Goal: Transaction & Acquisition: Book appointment/travel/reservation

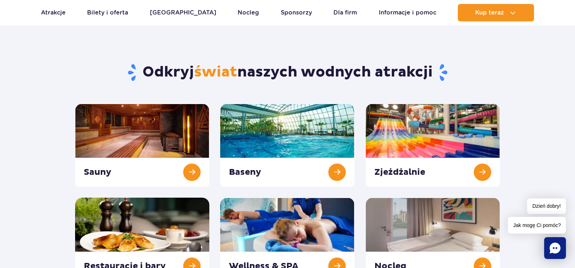
scroll to position [109, 0]
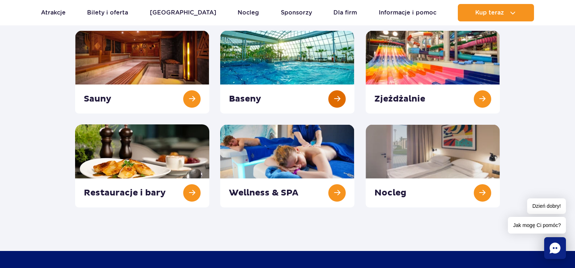
click at [291, 55] on link at bounding box center [287, 71] width 134 height 83
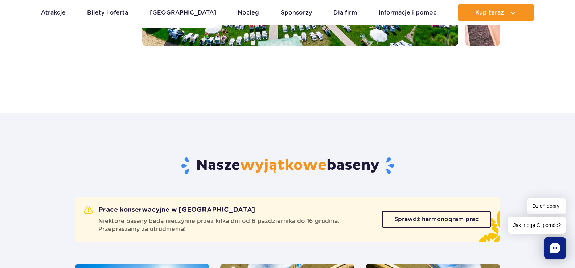
scroll to position [145, 0]
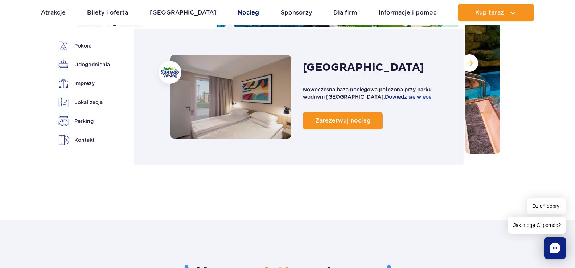
click at [238, 13] on link "Nocleg" at bounding box center [248, 12] width 21 height 17
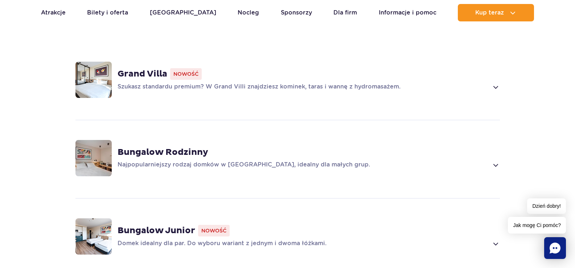
scroll to position [617, 0]
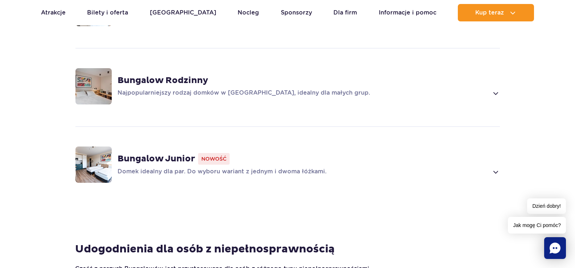
click at [298, 168] on p "Domek idealny dla par. Do wyboru wariant z jednym i dwoma łóżkami." at bounding box center [303, 172] width 371 height 9
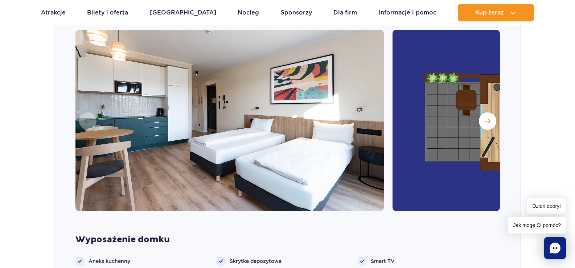
scroll to position [807, 0]
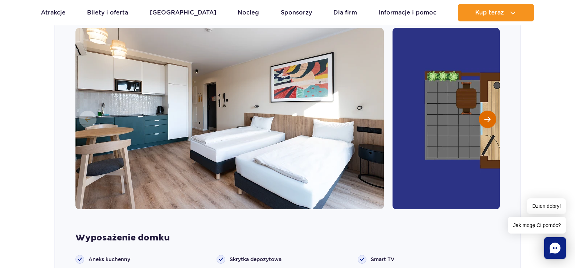
click at [479, 111] on button "Następny slajd" at bounding box center [487, 119] width 17 height 17
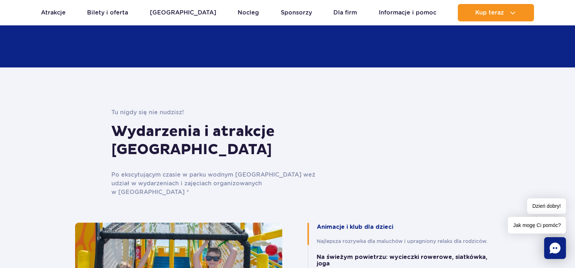
scroll to position [1968, 0]
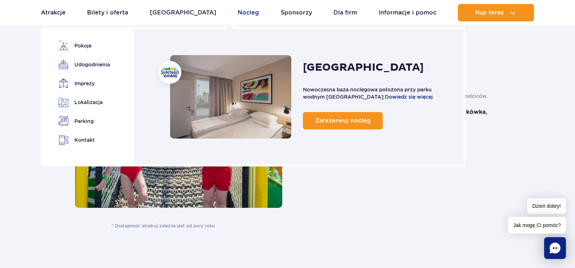
click at [238, 13] on link "Nocleg" at bounding box center [248, 12] width 21 height 17
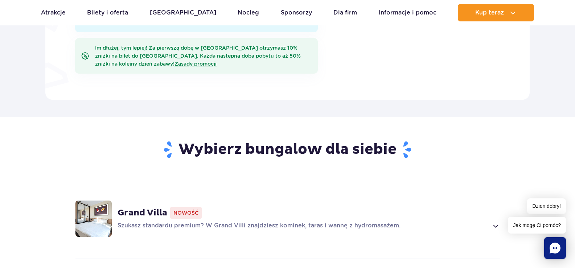
scroll to position [399, 0]
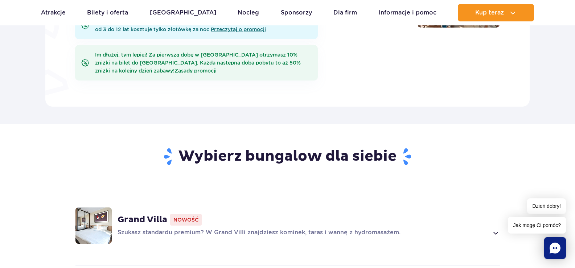
click at [143, 214] on strong "Grand Villa" at bounding box center [143, 219] width 50 height 11
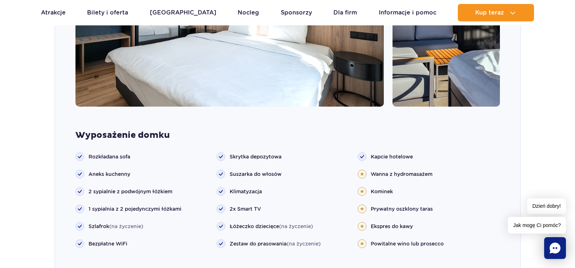
scroll to position [578, 0]
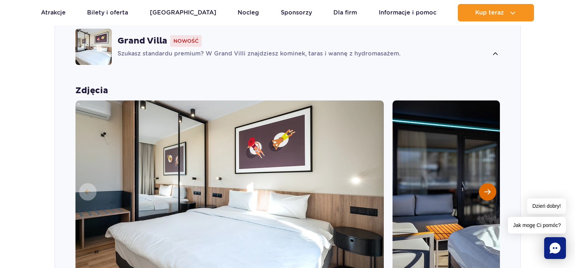
click at [486, 189] on span "Następny slajd" at bounding box center [487, 192] width 6 height 7
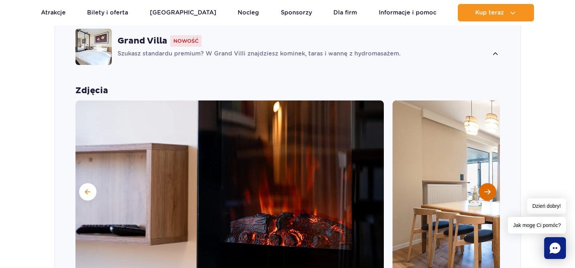
click at [486, 189] on span "Następny slajd" at bounding box center [487, 192] width 6 height 7
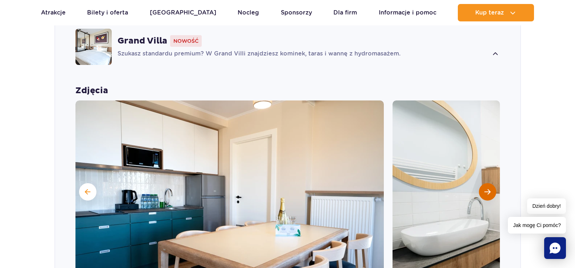
click at [486, 189] on span "Następny slajd" at bounding box center [487, 192] width 6 height 7
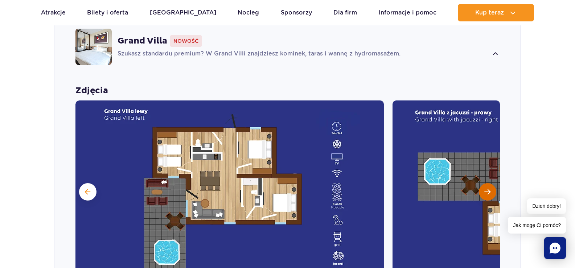
click at [486, 189] on span "Następny slajd" at bounding box center [487, 192] width 6 height 7
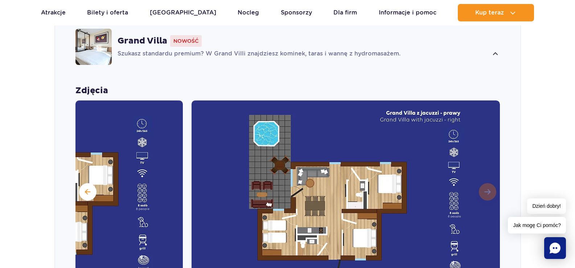
click at [486, 180] on img at bounding box center [346, 191] width 308 height 181
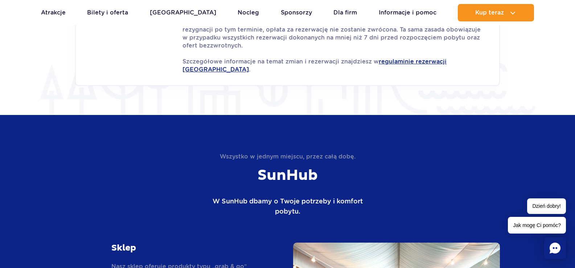
scroll to position [1304, 0]
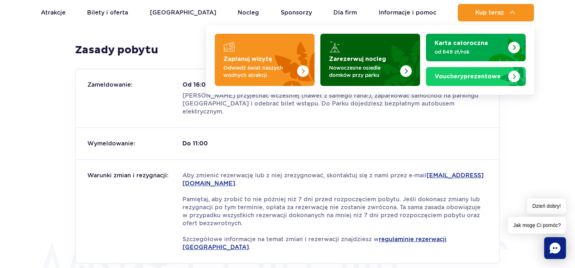
click at [369, 73] on p "Nowoczesne osiedle domków przy parku" at bounding box center [364, 71] width 71 height 15
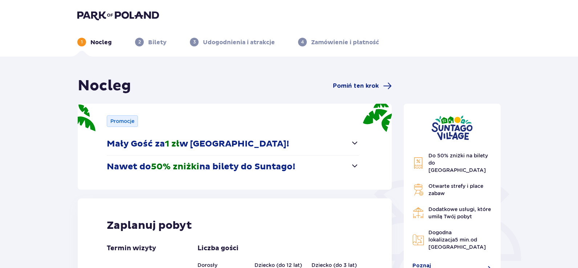
click at [254, 173] on button "Nawet do 50% zniżki na bilety do Suntago!" at bounding box center [233, 167] width 252 height 22
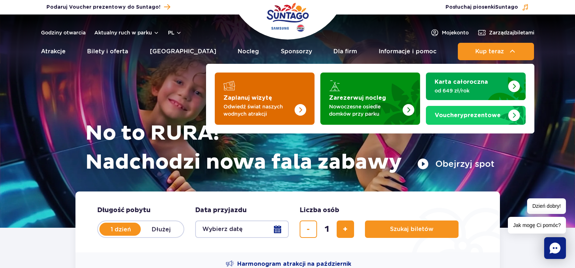
click at [295, 109] on img "Zaplanuj wizytę" at bounding box center [301, 110] width 12 height 12
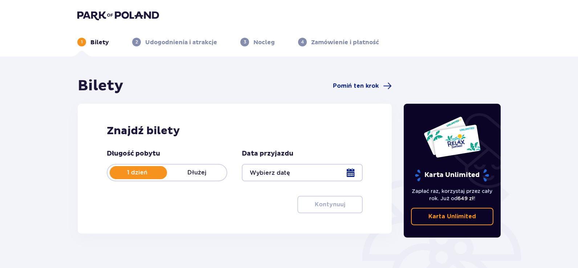
click at [274, 173] on div at bounding box center [302, 172] width 120 height 17
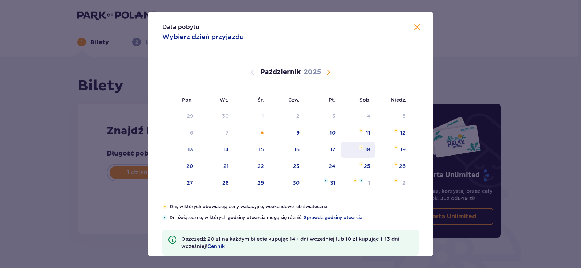
click at [366, 152] on div "18" at bounding box center [367, 149] width 5 height 7
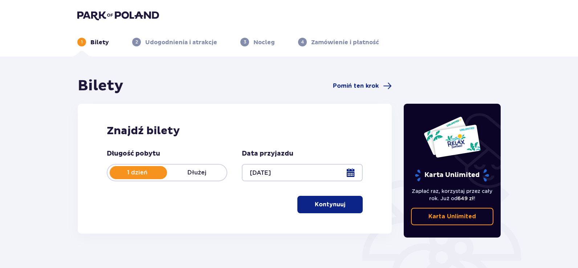
click at [350, 174] on div at bounding box center [302, 172] width 120 height 17
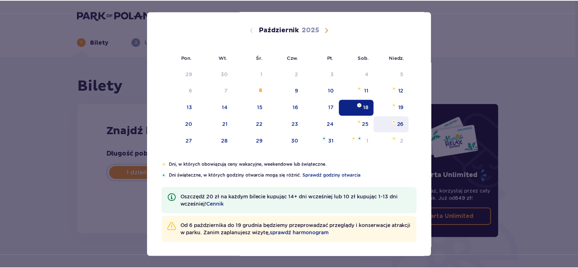
scroll to position [43, 0]
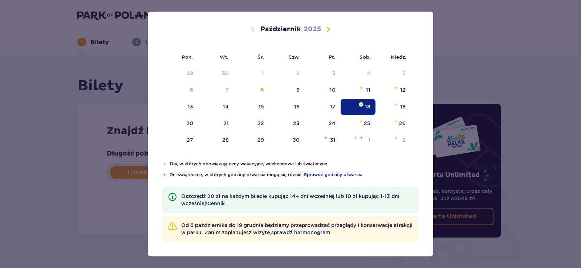
click at [552, 71] on div "Data pobytu 18.10.2025 Pon. Wt. Śr. Czw. Pt. Sob. Niedz. Wrzesień 2025 1 2 3 4 …" at bounding box center [290, 134] width 581 height 268
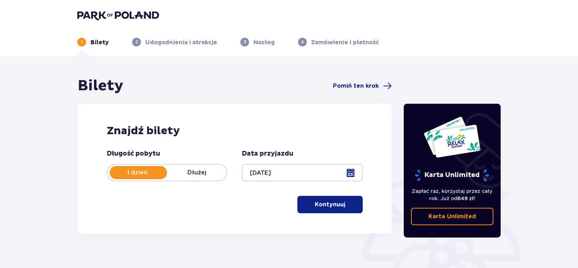
click at [349, 171] on div at bounding box center [302, 172] width 120 height 17
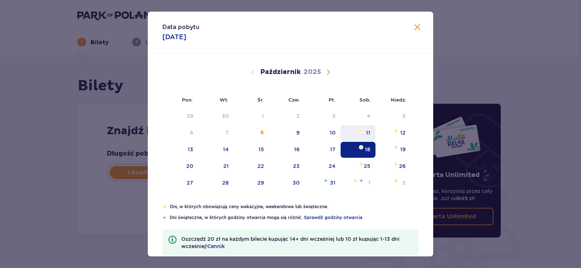
click at [368, 134] on div "11" at bounding box center [368, 132] width 4 height 7
type input "11.10.25"
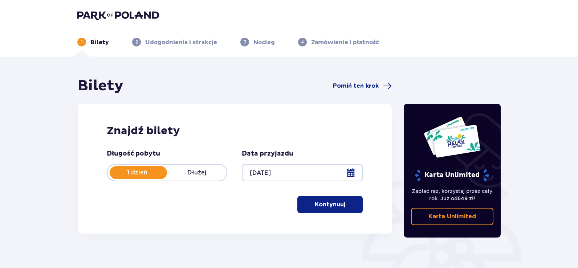
click at [354, 175] on div at bounding box center [302, 172] width 120 height 17
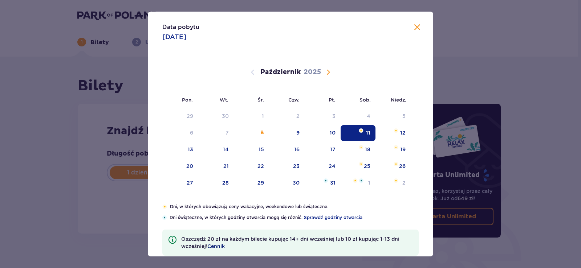
click at [219, 246] on span "Cennik" at bounding box center [215, 246] width 17 height 7
click at [417, 29] on span "Zamknij" at bounding box center [417, 27] width 9 height 9
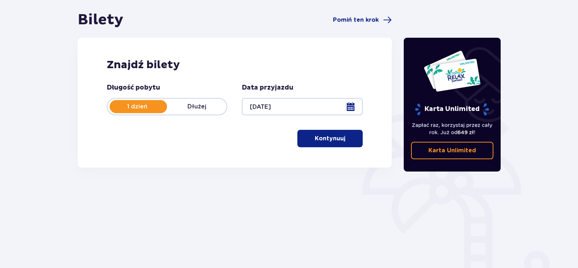
scroll to position [102, 0]
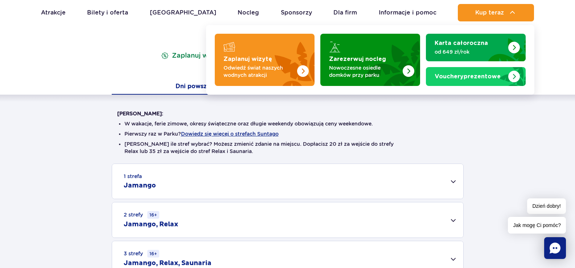
scroll to position [109, 0]
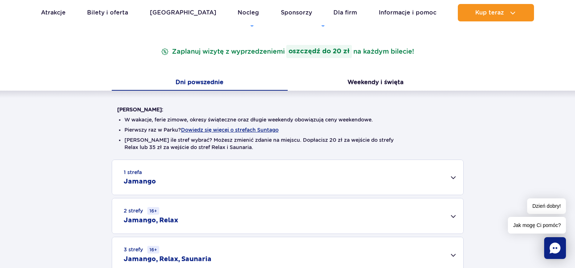
click at [427, 181] on div "1 strefa Jamango" at bounding box center [287, 177] width 351 height 35
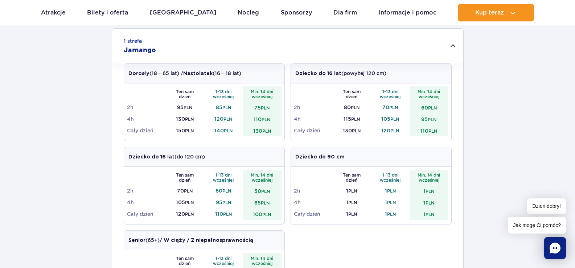
scroll to position [254, 0]
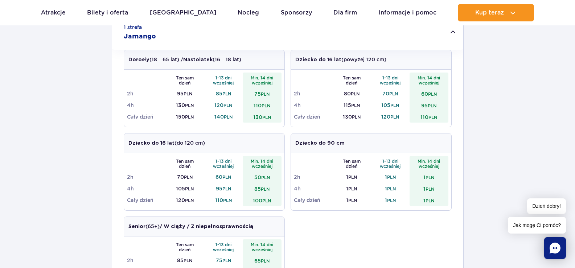
click at [499, 119] on div "1 strefa Jamango Dorosły (18 – 65 lat) / Nastolatek (16 – 18 lat) Ten sam dzień…" at bounding box center [287, 204] width 575 height 378
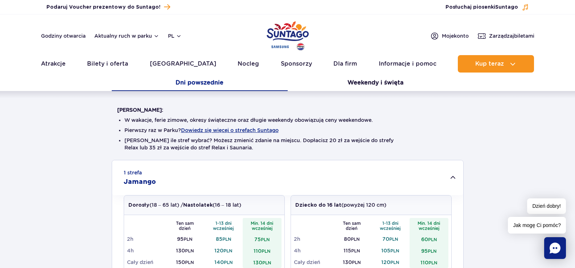
scroll to position [0, 0]
